Goal: Transaction & Acquisition: Purchase product/service

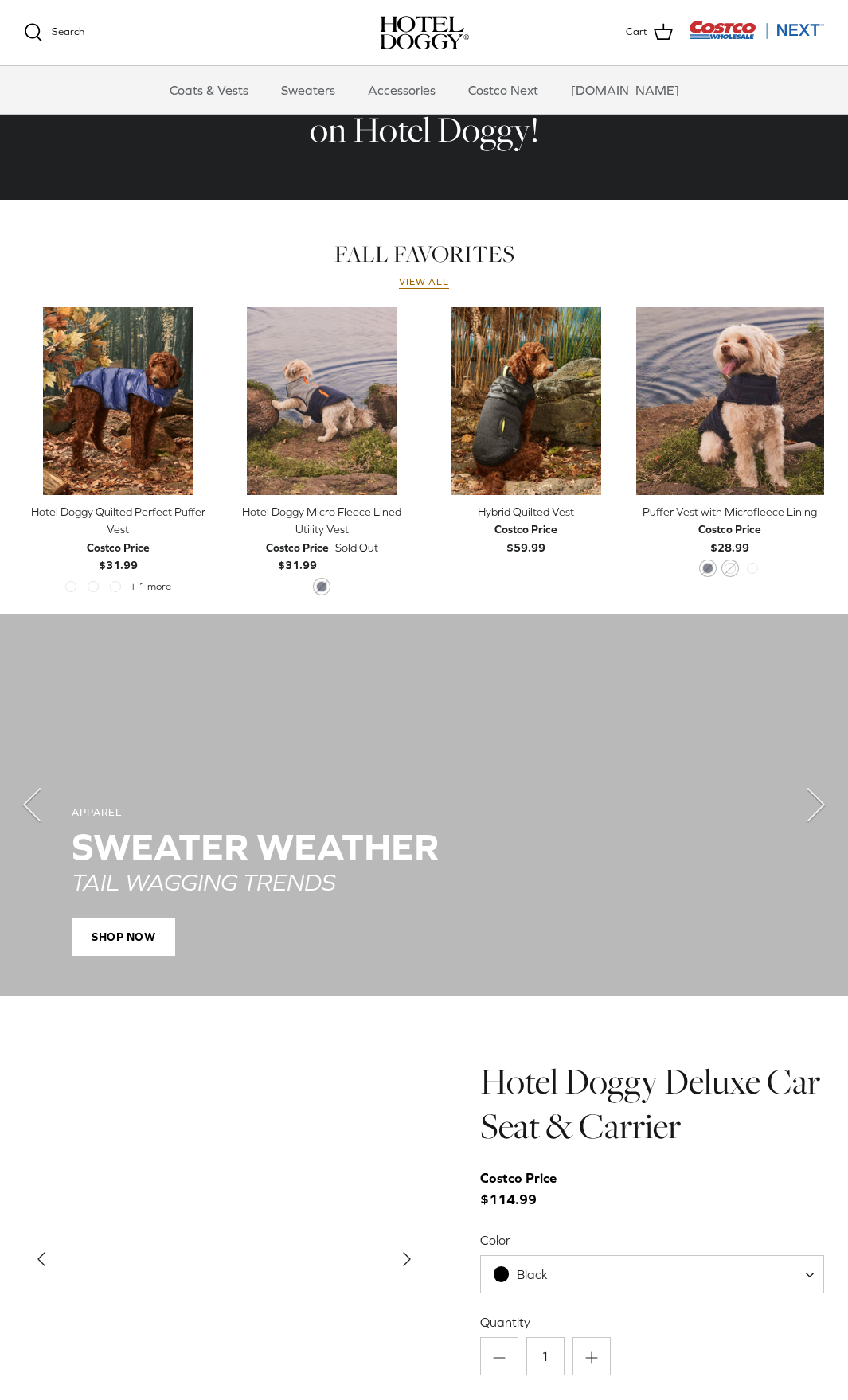
scroll to position [473, 0]
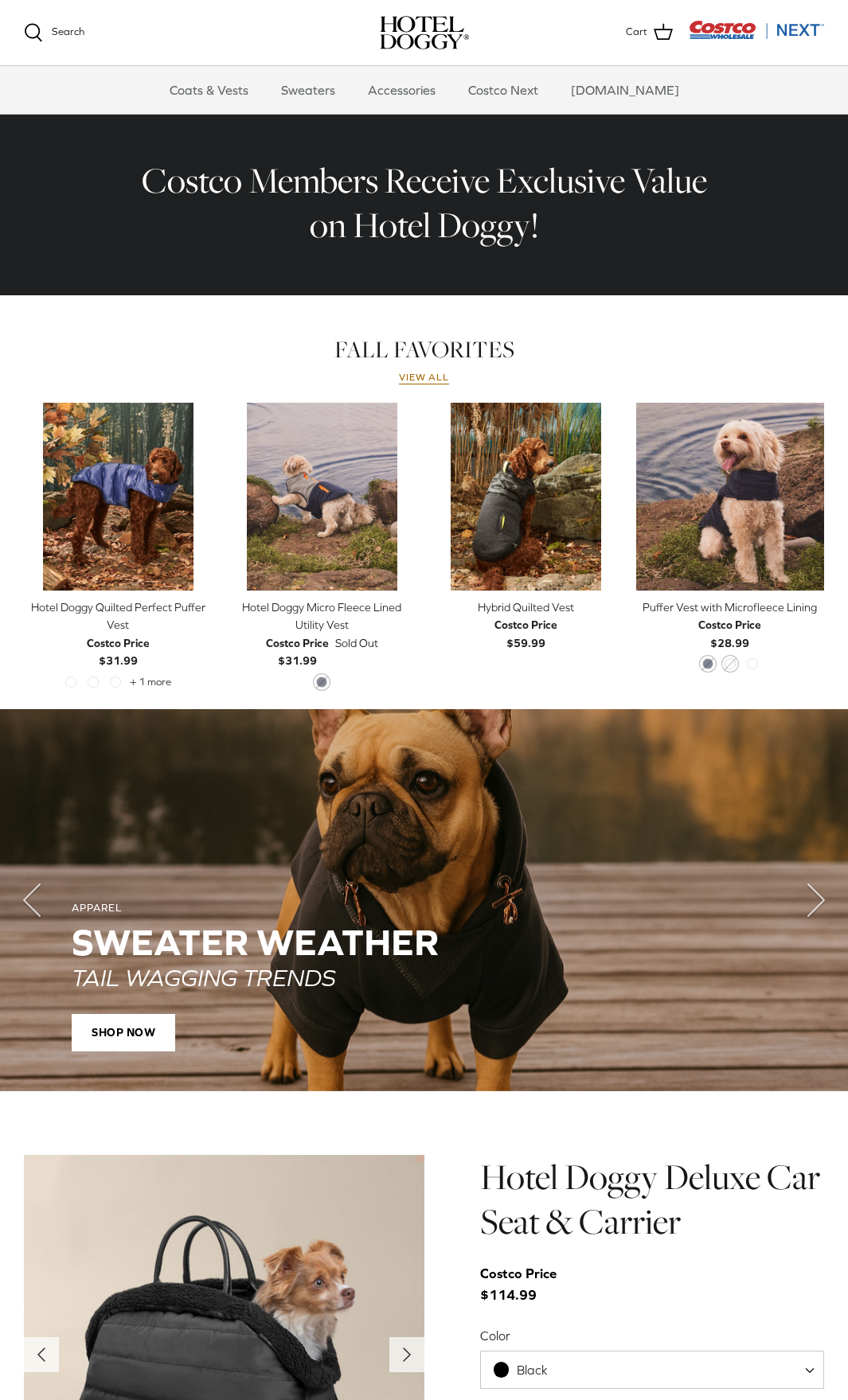
click at [417, 388] on div "FALL FAVORITES View all Left Right Quick buy Costco Price $31.99" at bounding box center [423, 530] width 800 height 390
click at [426, 381] on link "View all" at bounding box center [424, 378] width 51 height 13
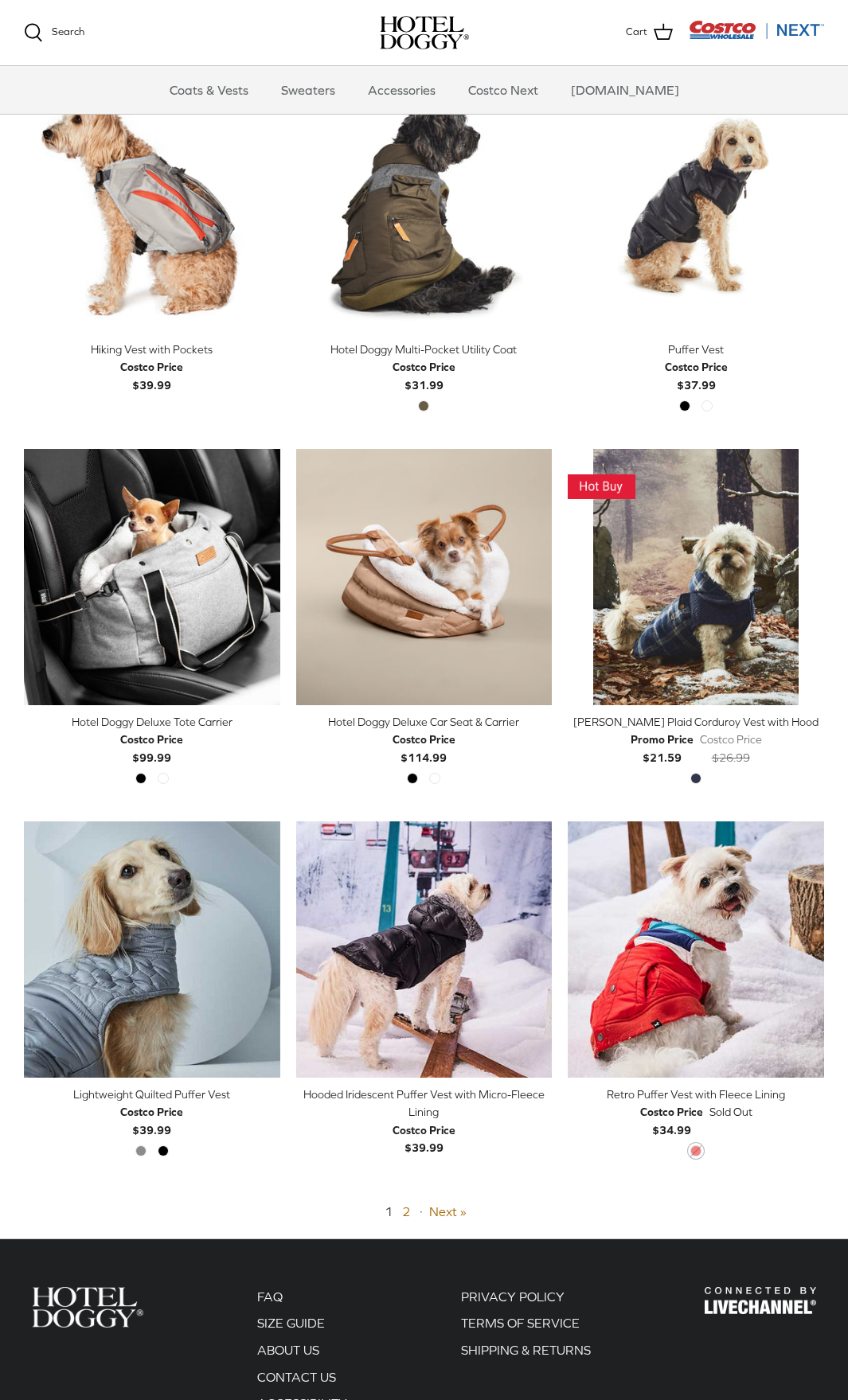
scroll to position [2449, 0]
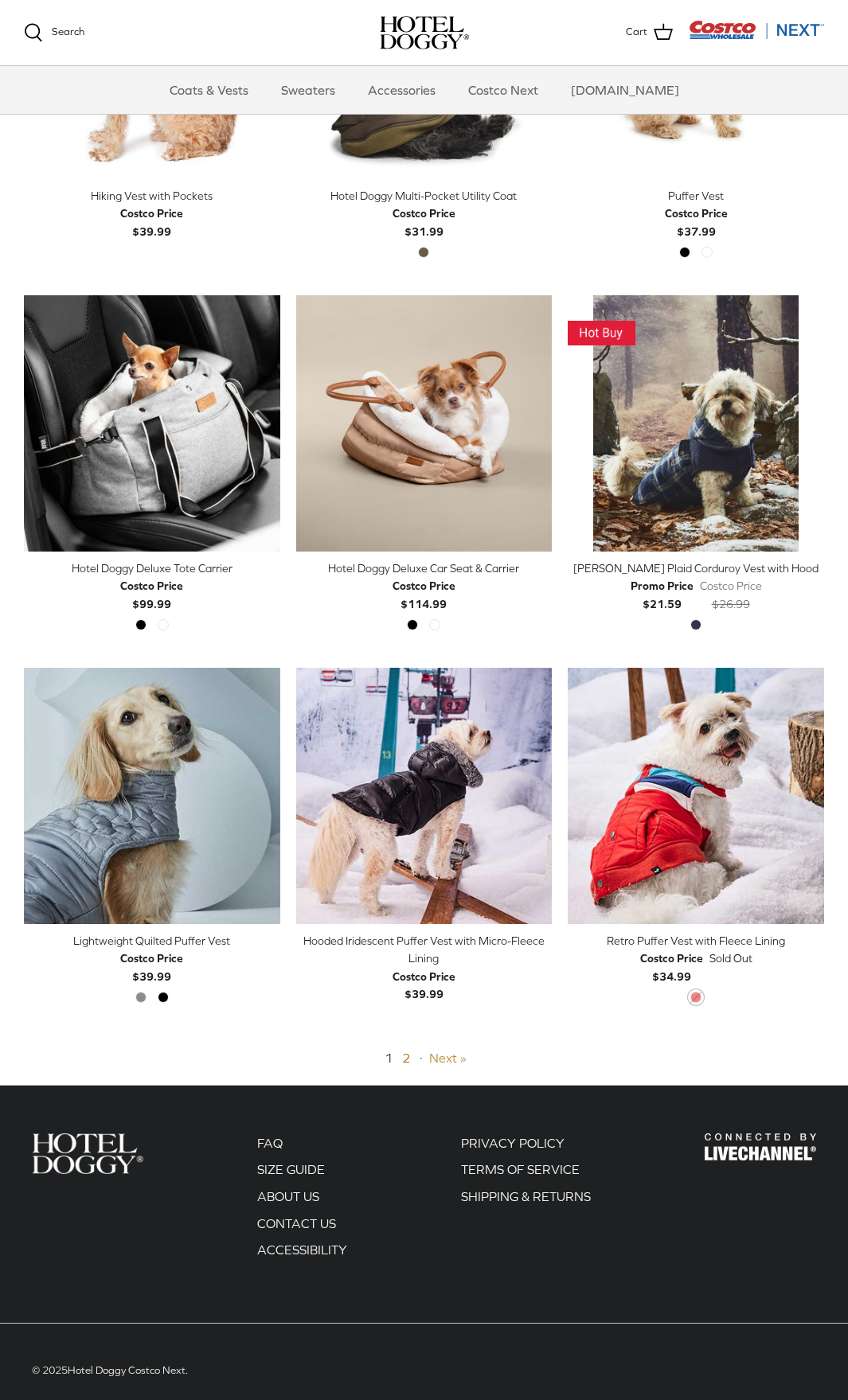
click at [435, 1051] on link "Next »" at bounding box center [448, 1058] width 37 height 15
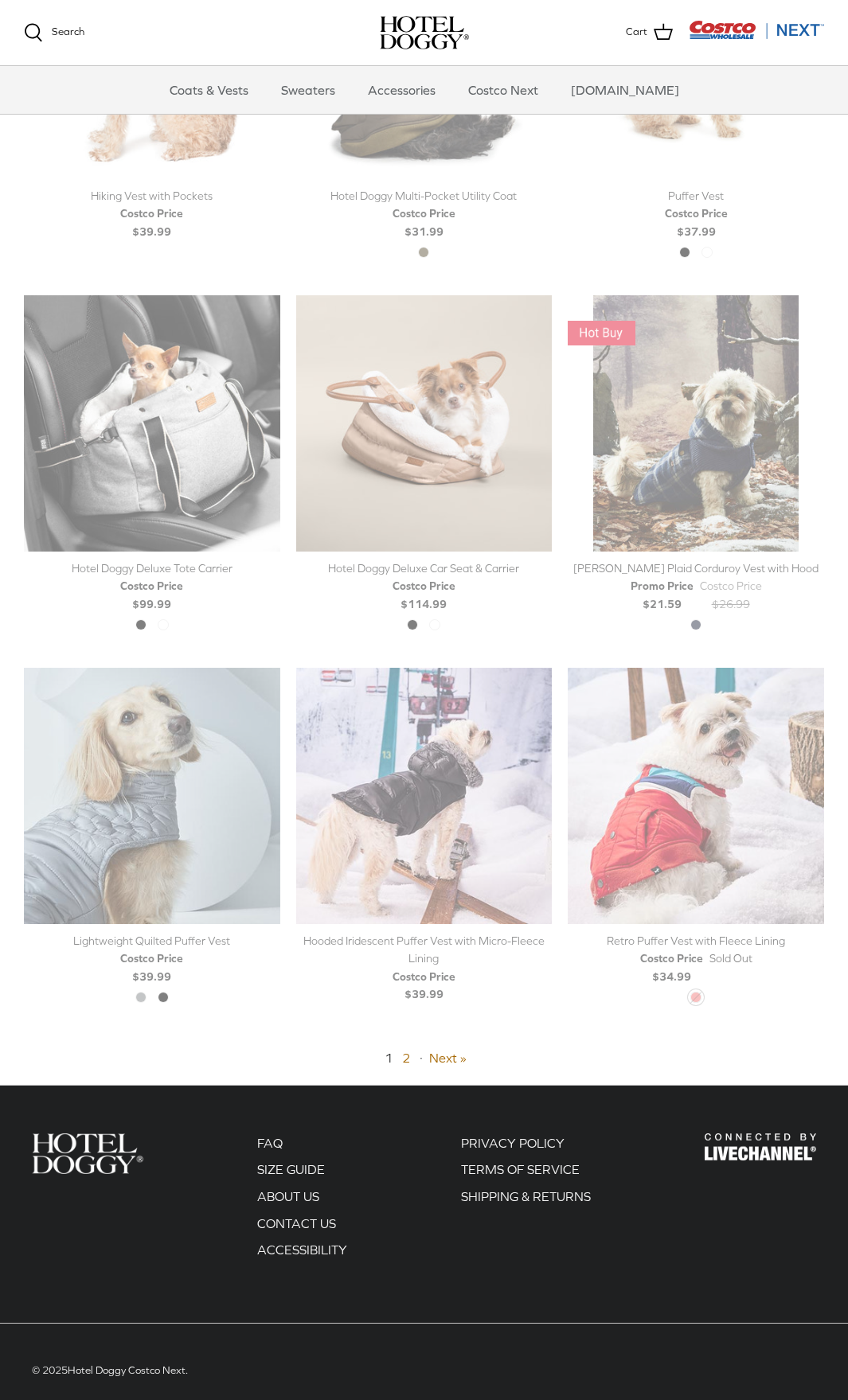
scroll to position [212, 0]
